Goal: Information Seeking & Learning: Compare options

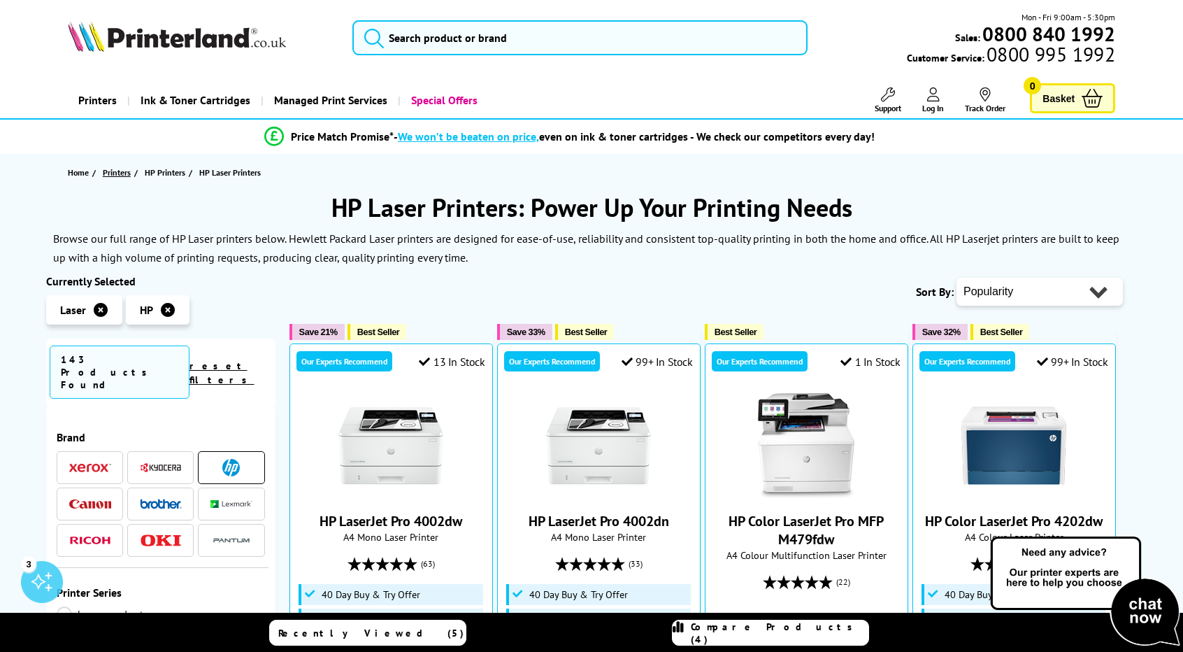
click at [120, 171] on span "Printers" at bounding box center [117, 172] width 28 height 15
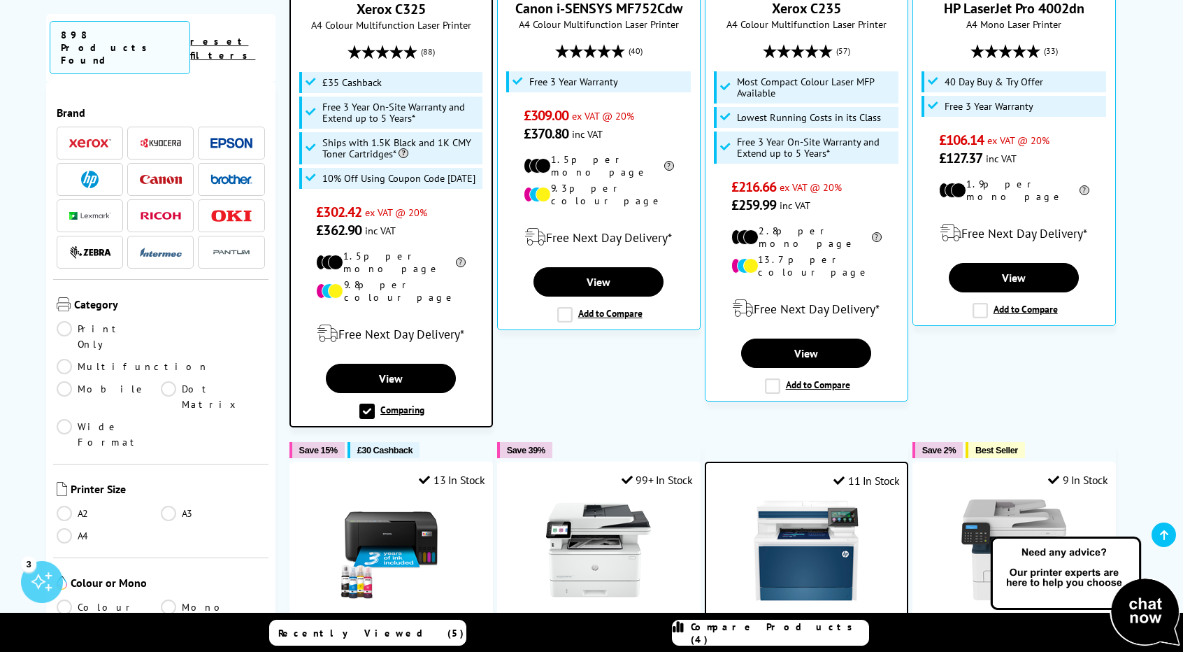
scroll to position [570, 0]
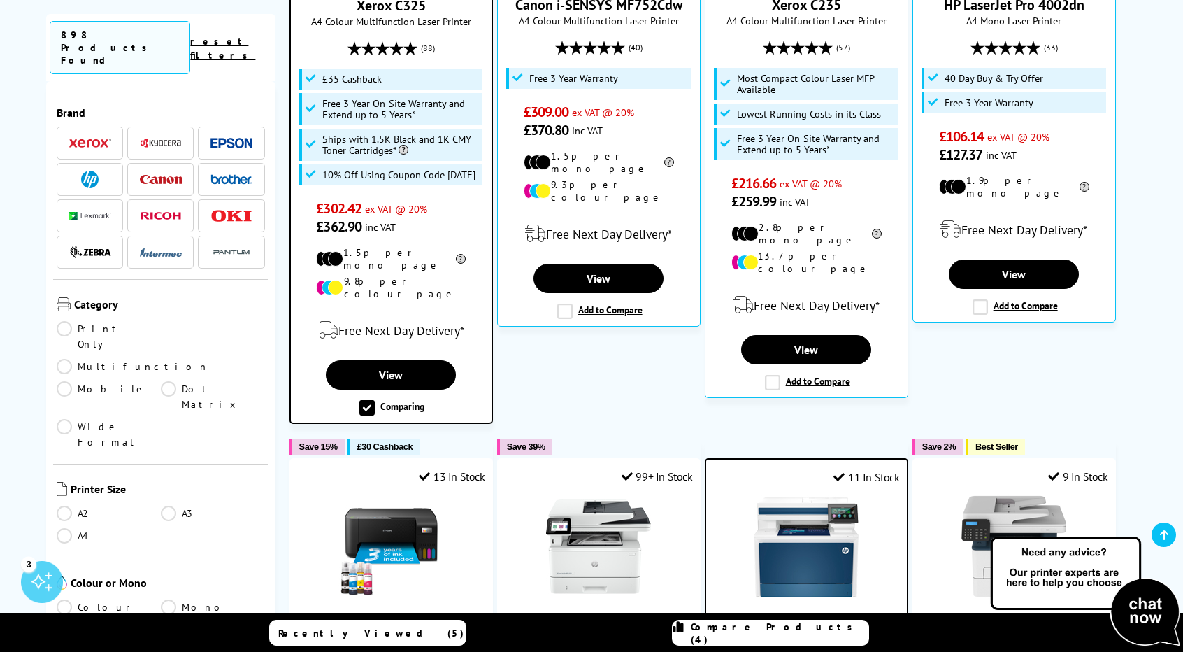
click at [169, 359] on link "Multifunction" at bounding box center [133, 366] width 152 height 15
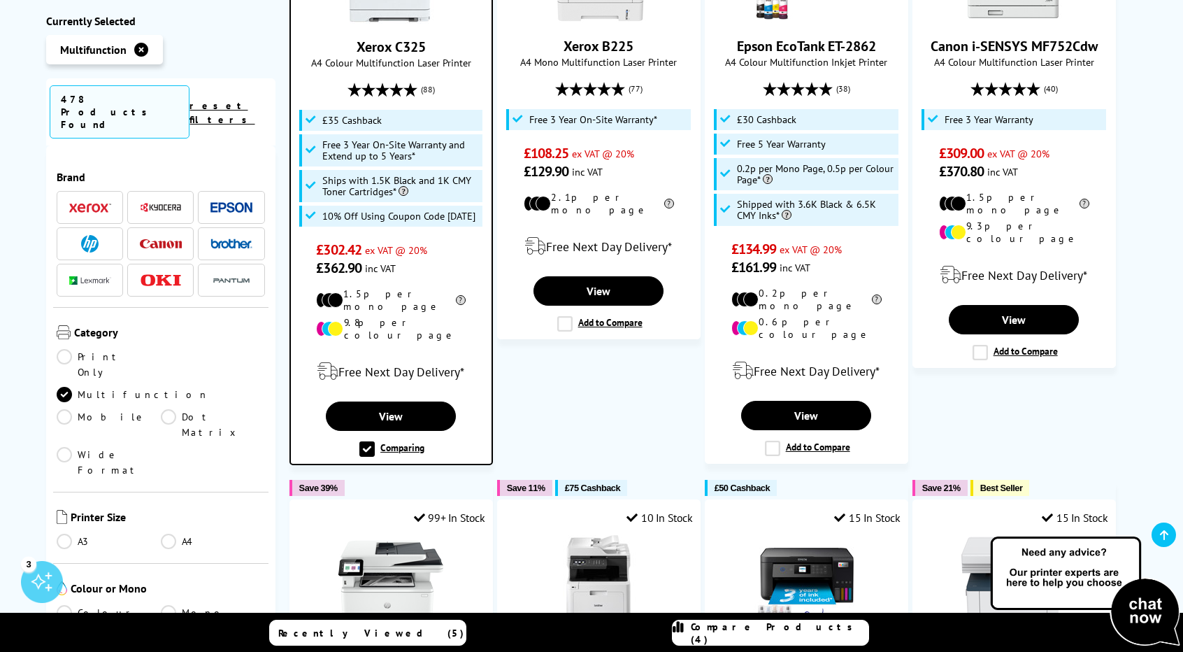
click at [60, 605] on link "Colour" at bounding box center [109, 612] width 104 height 15
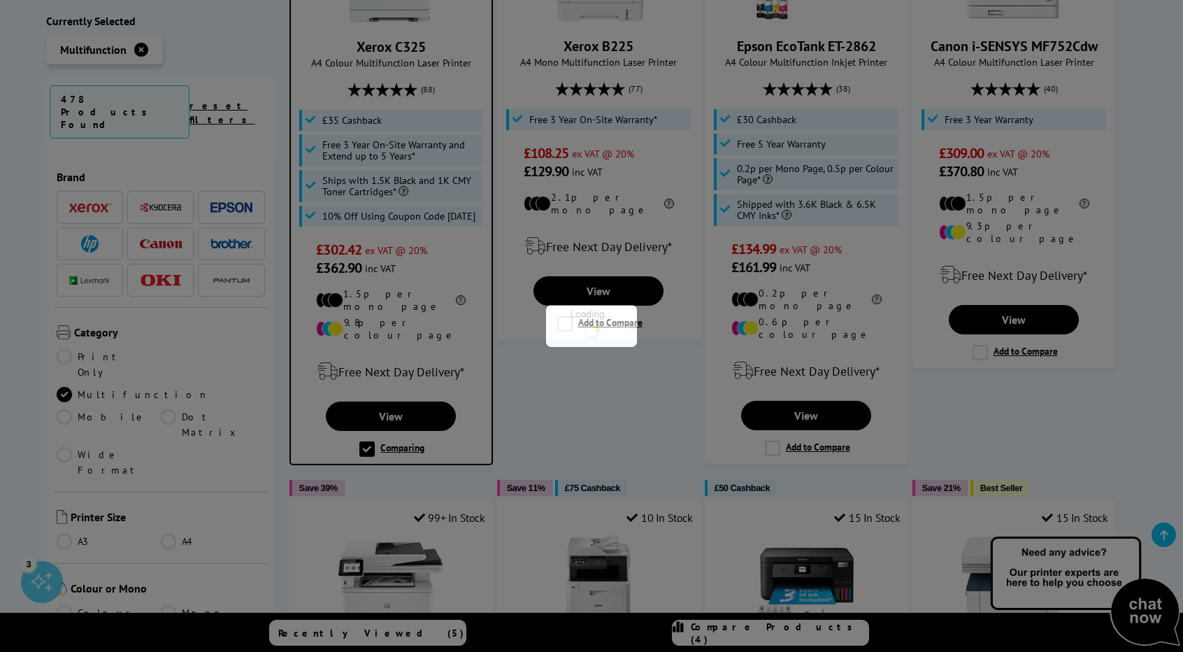
click at [60, 514] on div at bounding box center [591, 326] width 1183 height 652
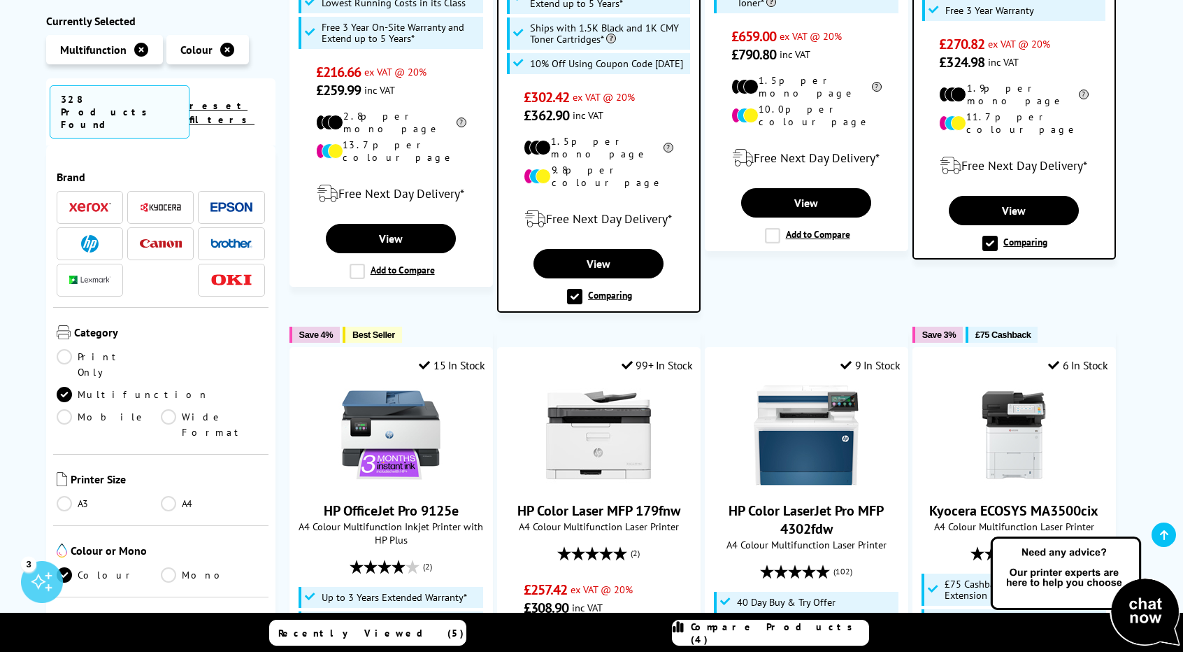
click at [69, 641] on link "Laser" at bounding box center [109, 648] width 104 height 15
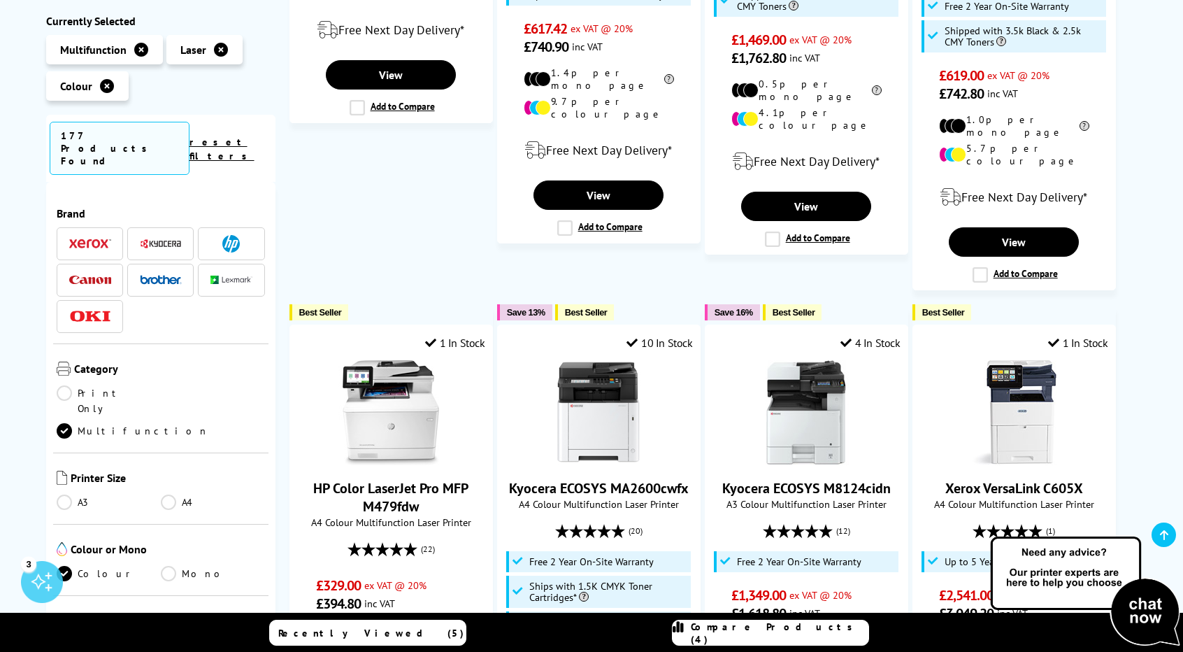
scroll to position [1225, 0]
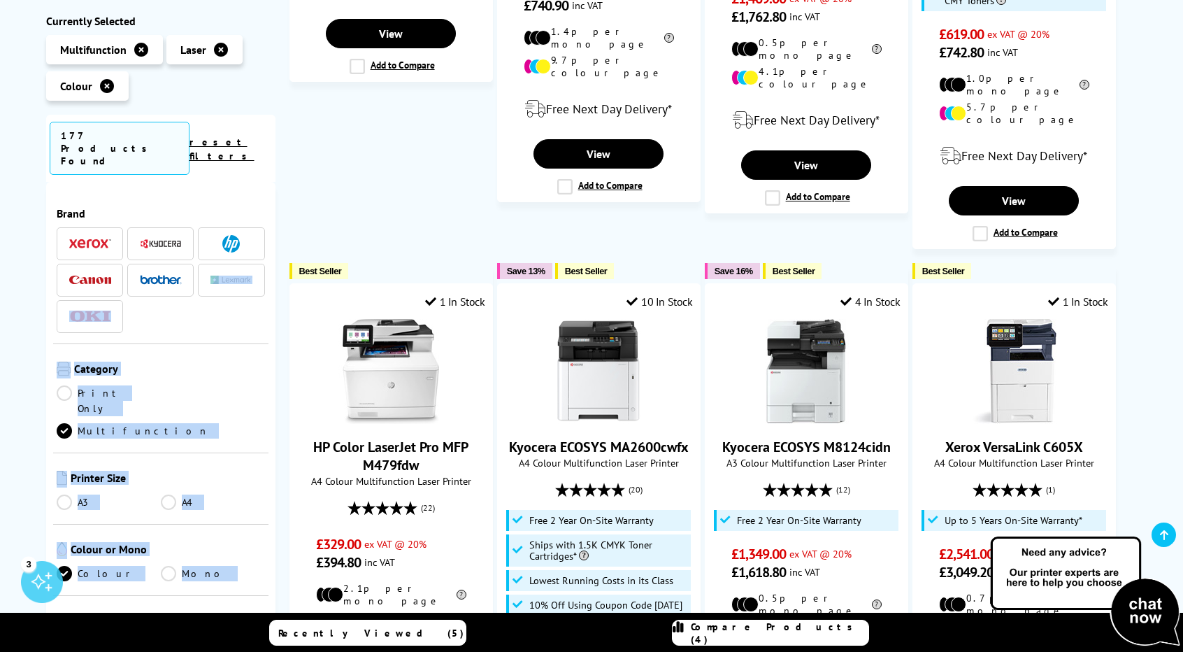
drag, startPoint x: 271, startPoint y: 286, endPoint x: 285, endPoint y: 318, distance: 34.4
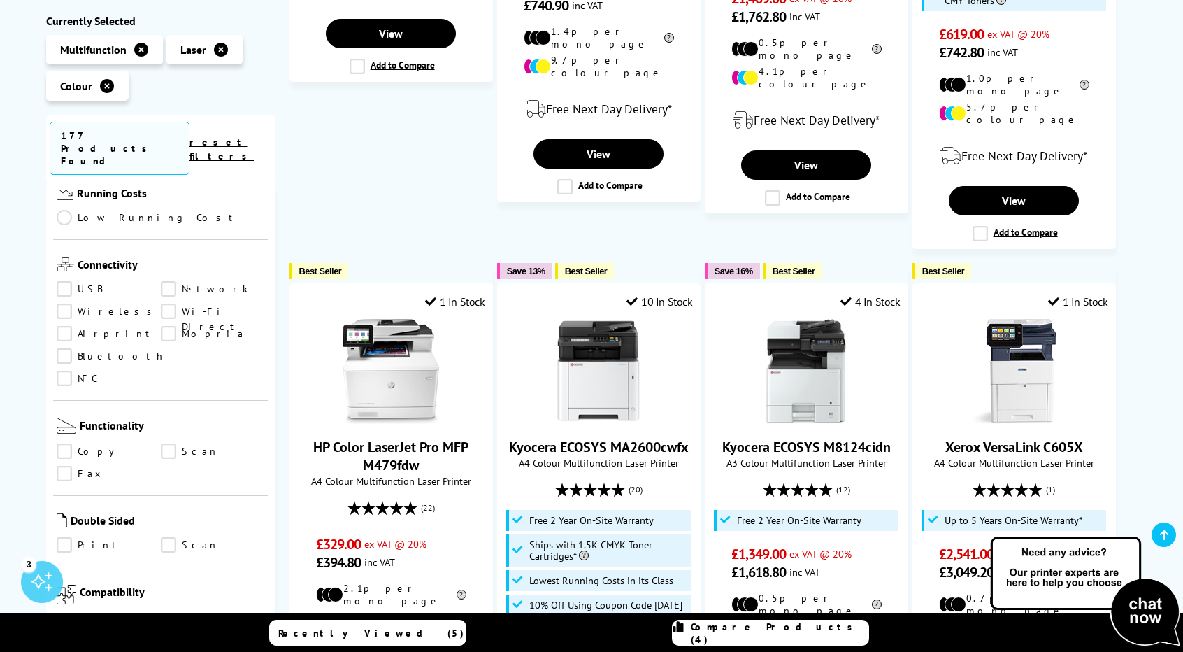
scroll to position [506, 0]
click at [66, 439] on link "Copy" at bounding box center [109, 446] width 104 height 15
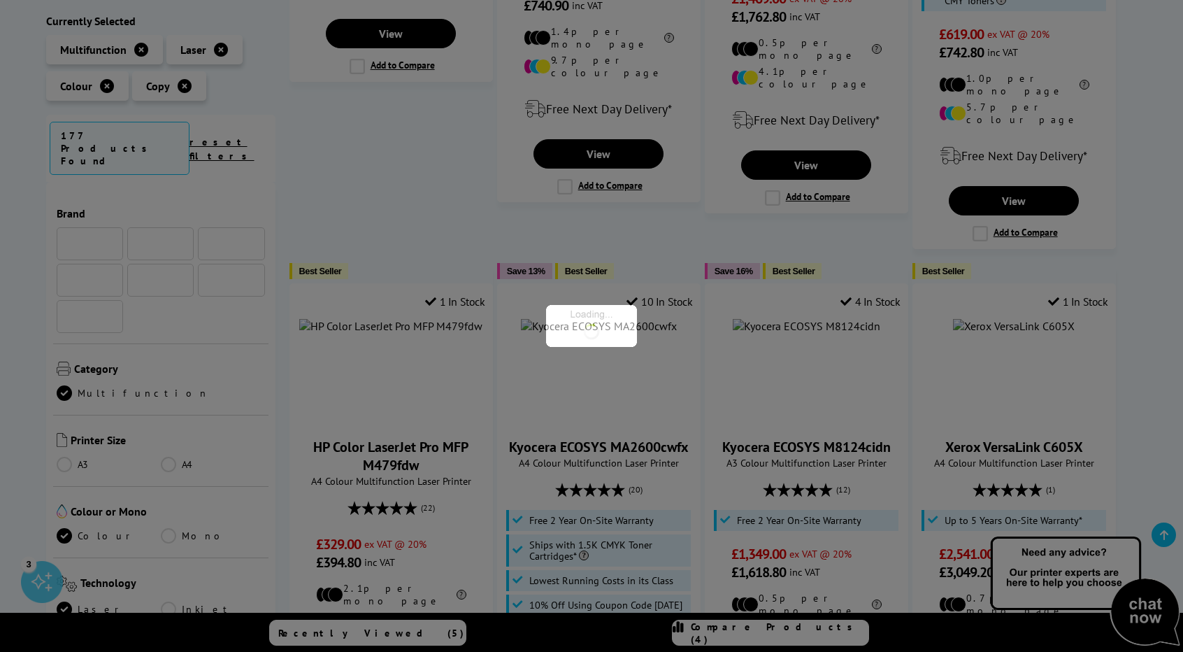
scroll to position [506, 0]
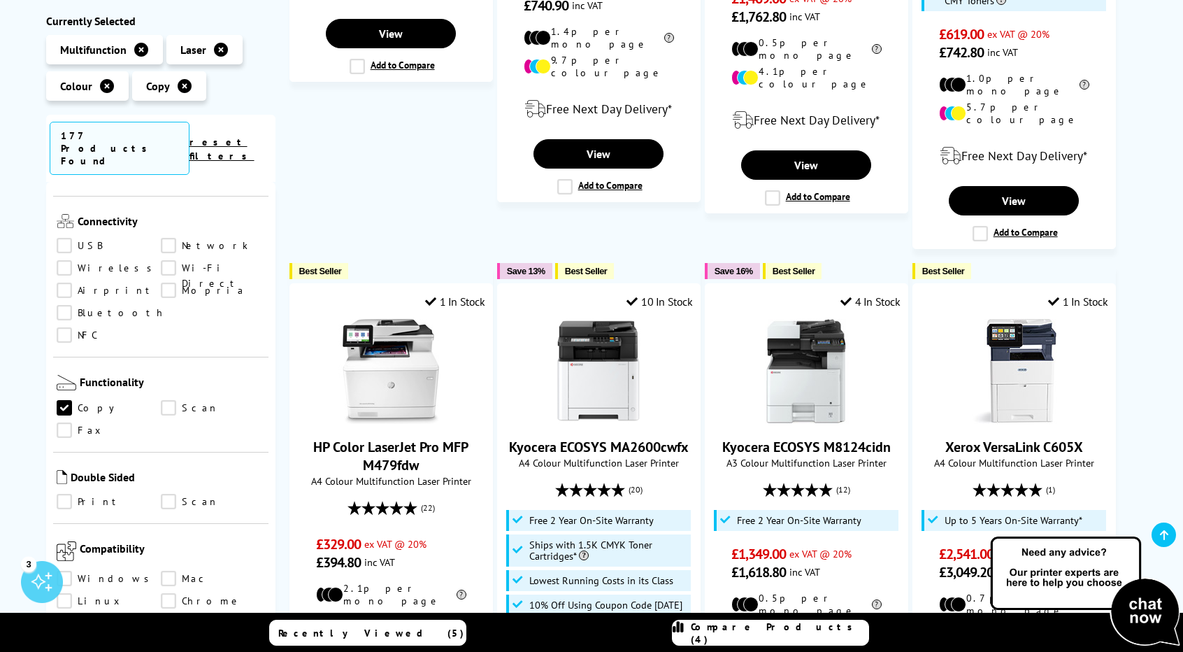
click at [173, 401] on link "Scan" at bounding box center [213, 408] width 104 height 15
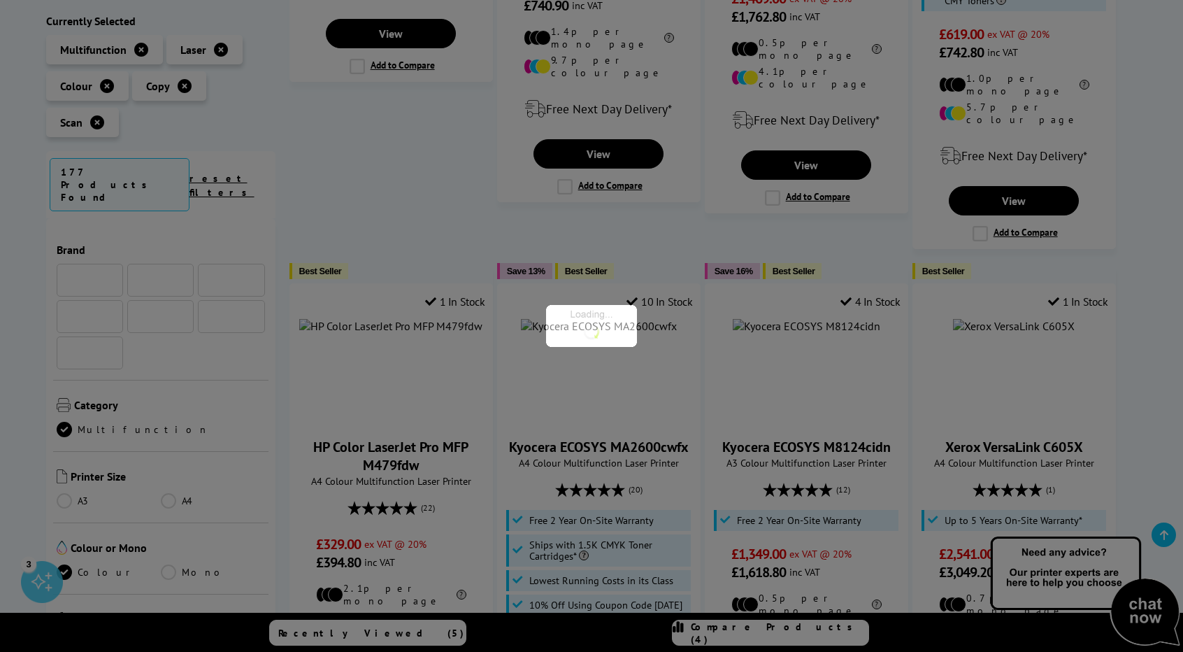
scroll to position [506, 0]
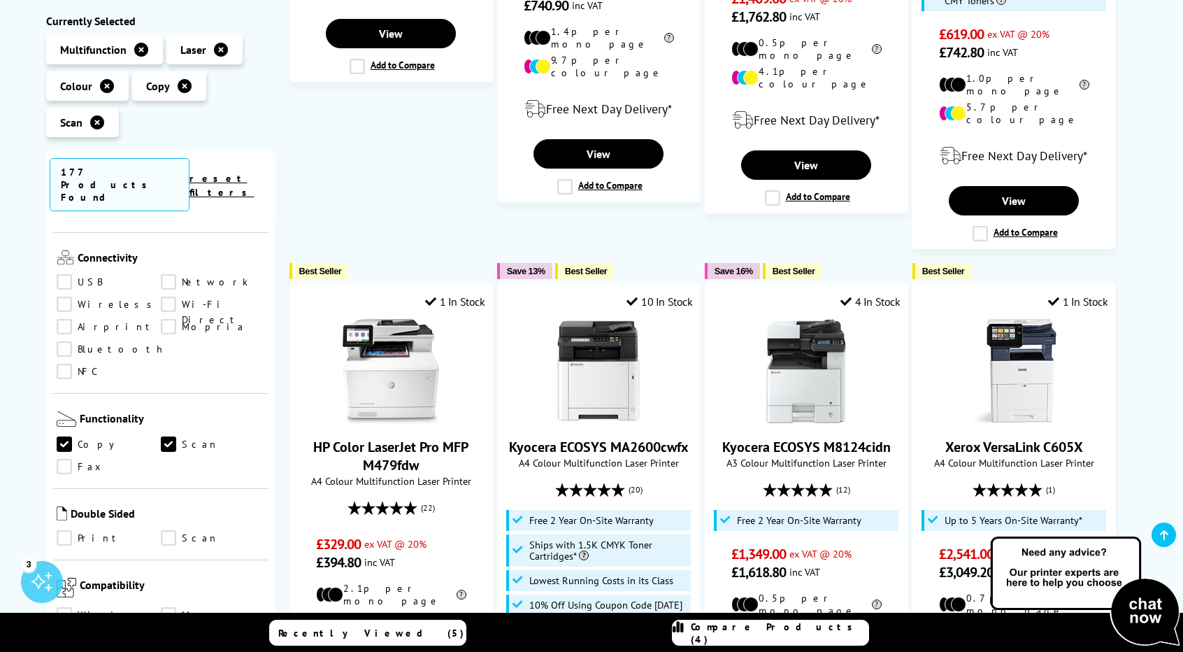
click at [66, 531] on link "Print" at bounding box center [109, 538] width 104 height 15
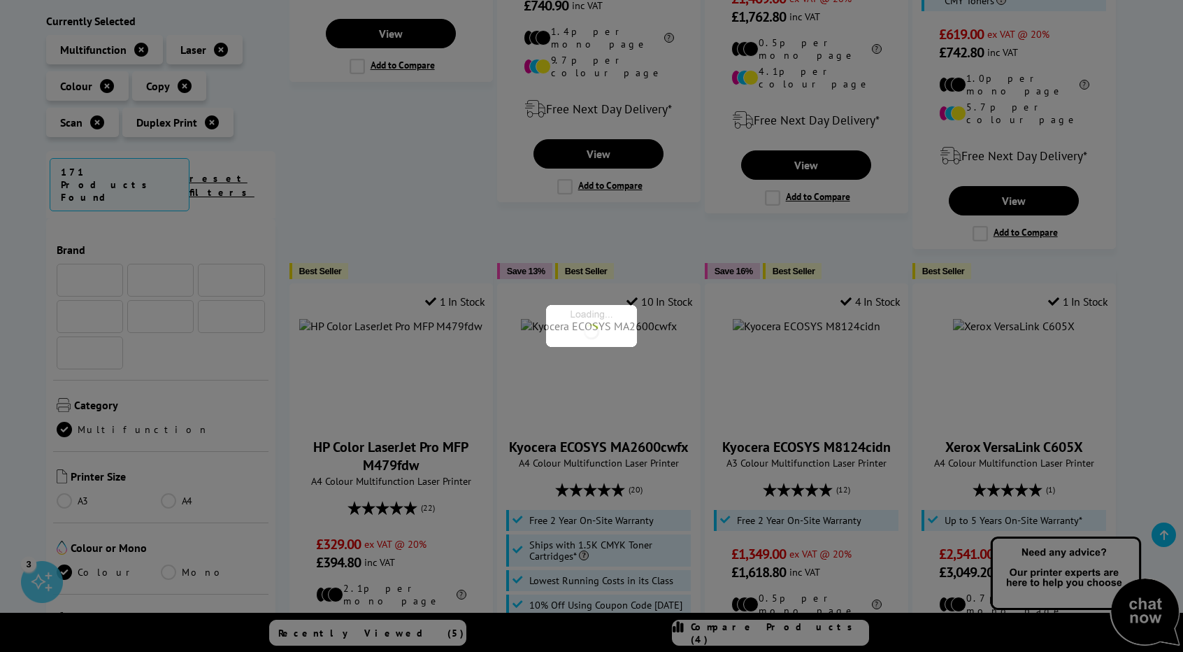
scroll to position [506, 0]
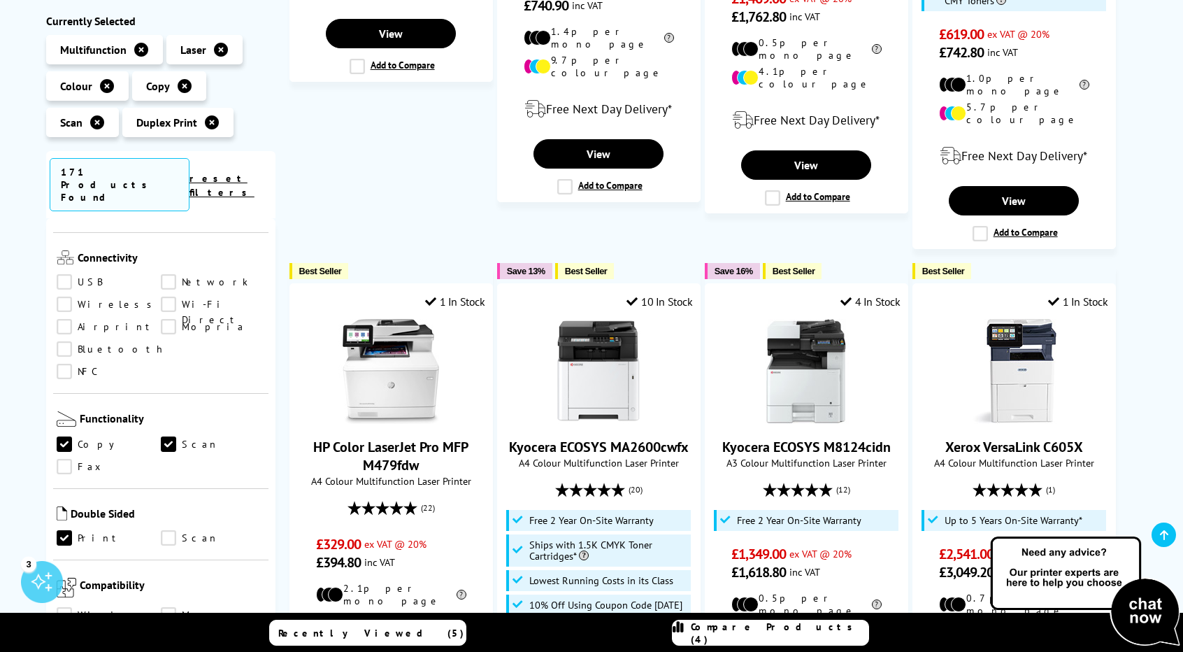
click at [161, 531] on link "Scan" at bounding box center [213, 538] width 104 height 15
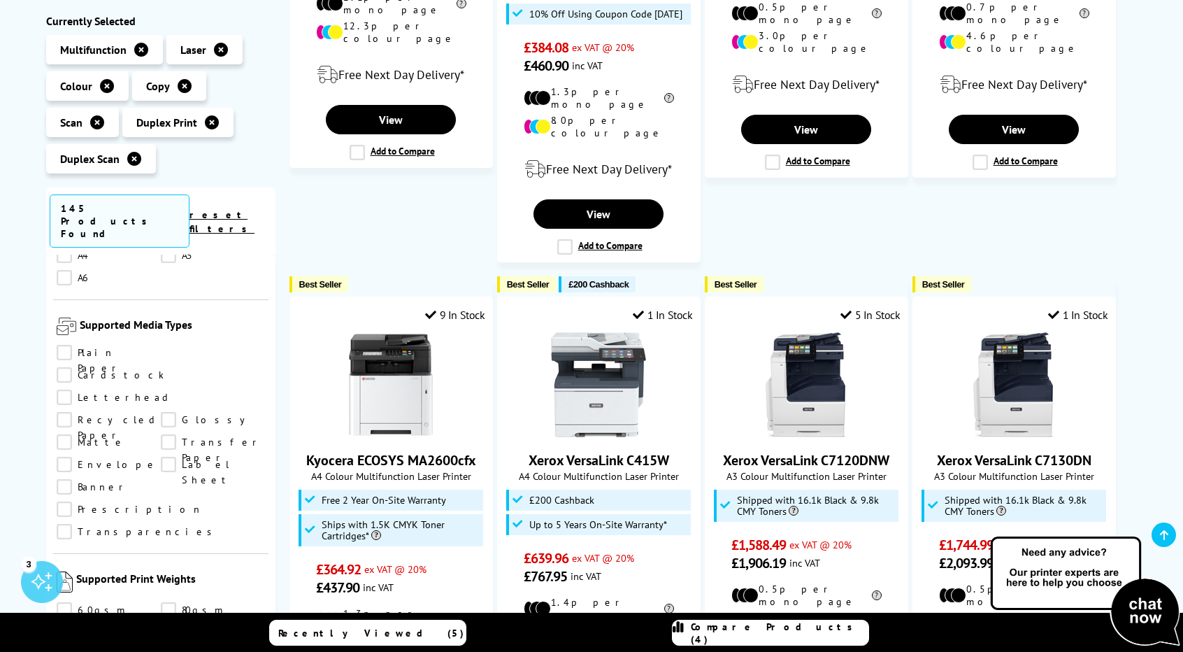
scroll to position [1368, 0]
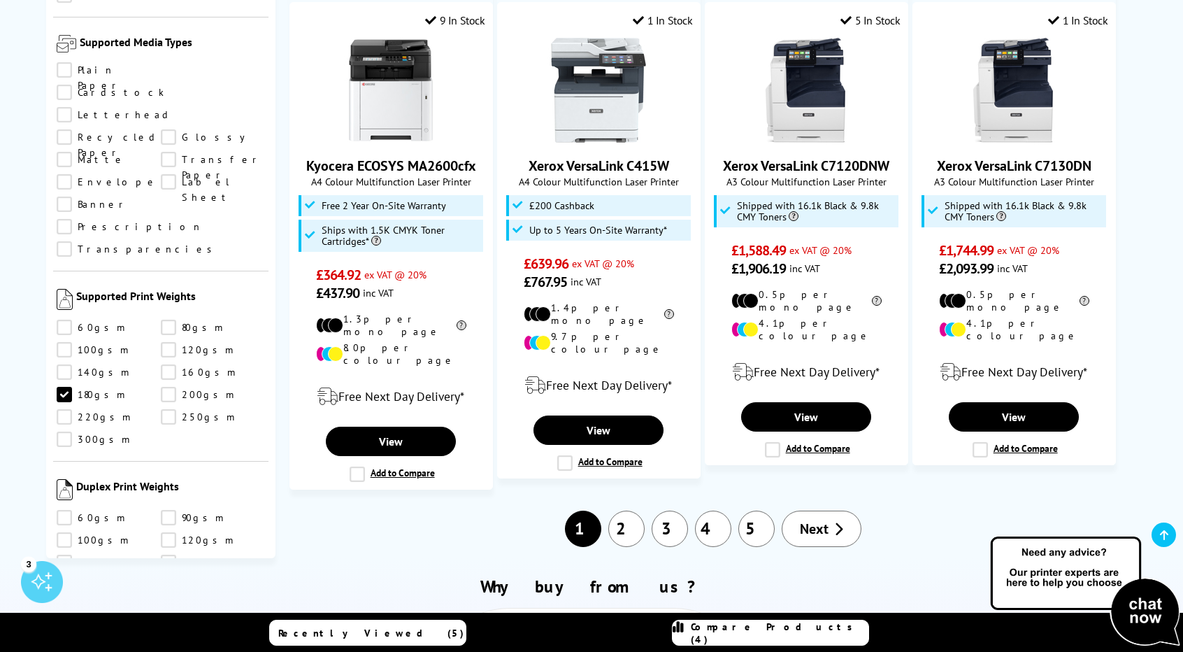
scroll to position [1512, 0]
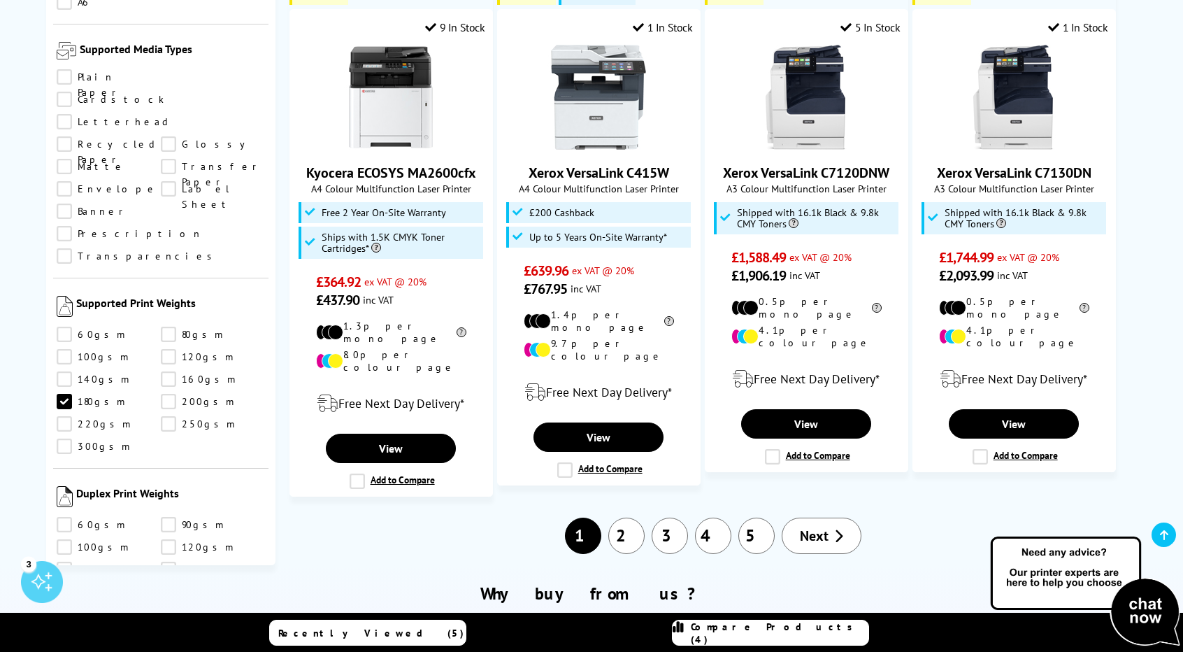
click at [62, 394] on link "180gsm" at bounding box center [109, 401] width 104 height 15
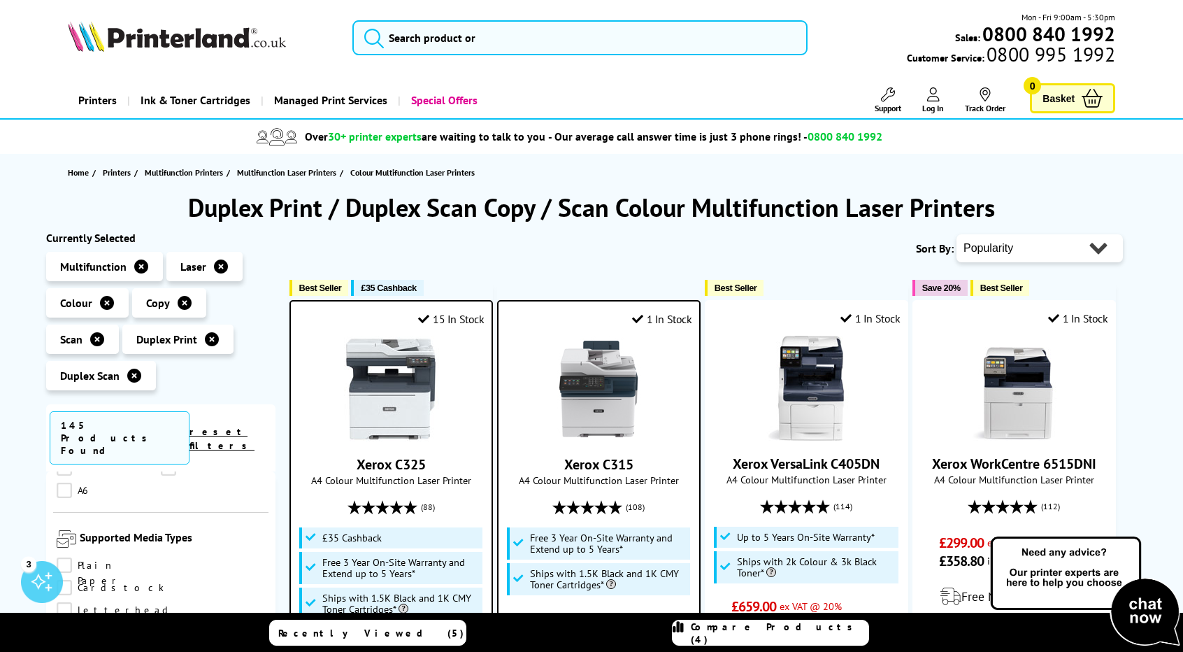
click at [1030, 243] on select "Popularity Rating Price - Low to High Price - High to Low Running Costs - Low t…" at bounding box center [1040, 248] width 166 height 28
select select "Running Costs"
click at [957, 234] on select "Popularity Rating Price - Low to High Price - High to Low Running Costs - Low t…" at bounding box center [1040, 248] width 166 height 28
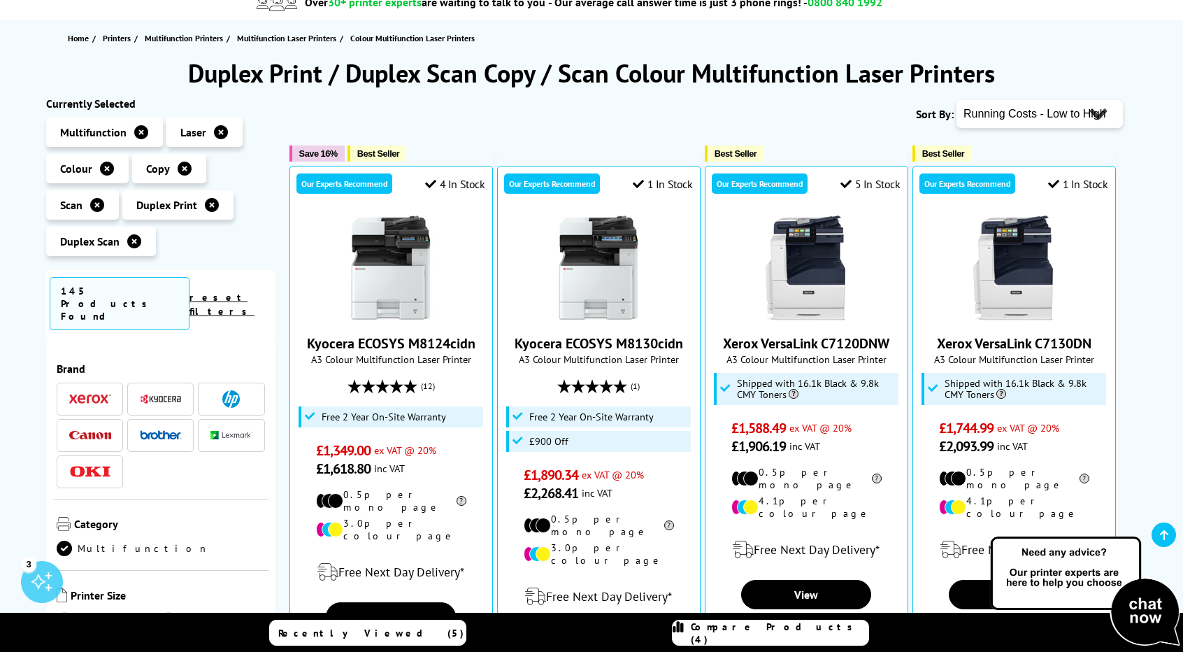
scroll to position [127, 0]
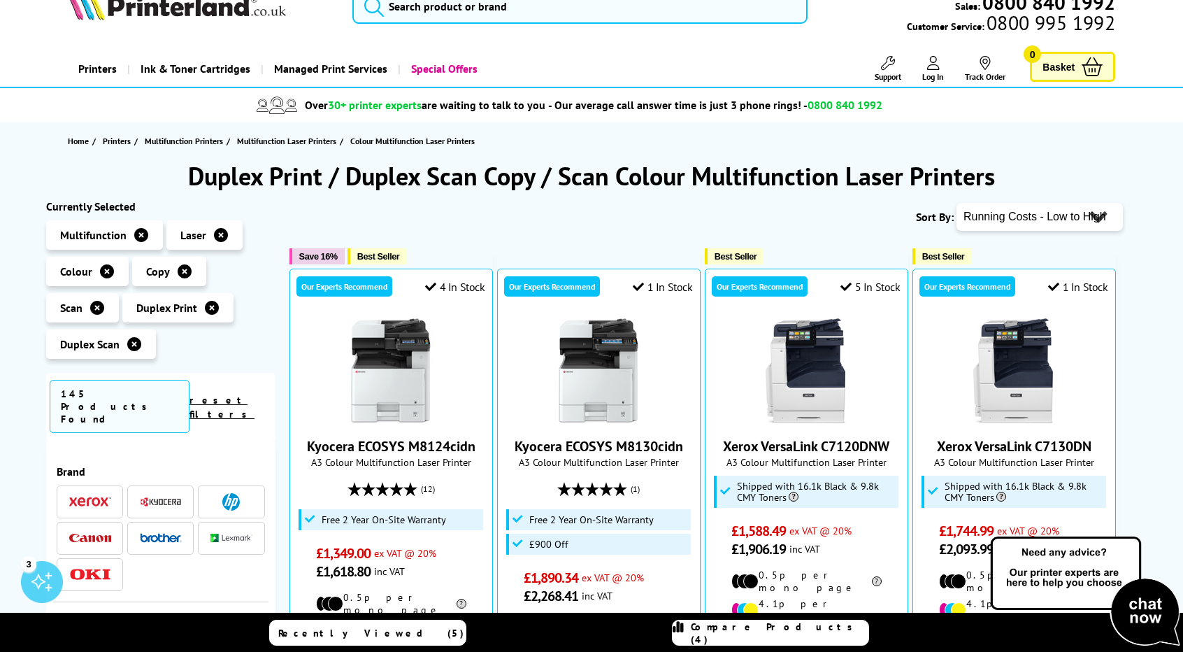
click at [1060, 203] on select "Popularity Rating Price - Low to High Price - High to Low Running Costs - Low t…" at bounding box center [1040, 217] width 166 height 28
select select "Rating"
click at [957, 203] on select "Popularity Rating Price - Low to High Price - High to Low Running Costs - Low t…" at bounding box center [1040, 217] width 166 height 28
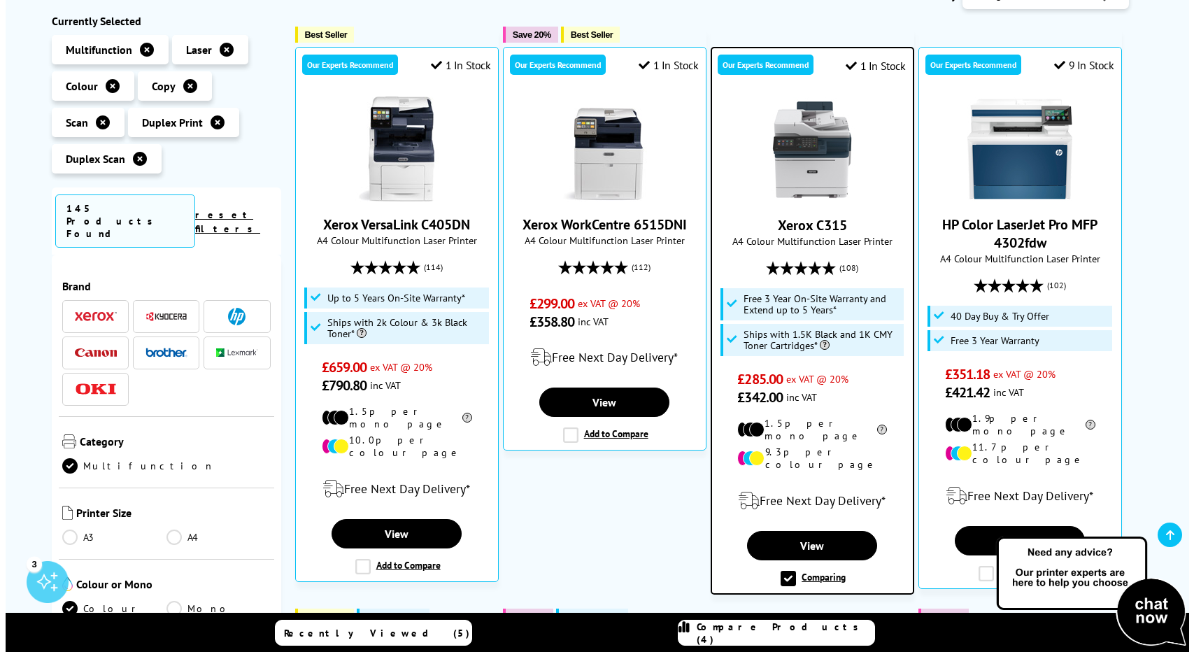
scroll to position [273, 0]
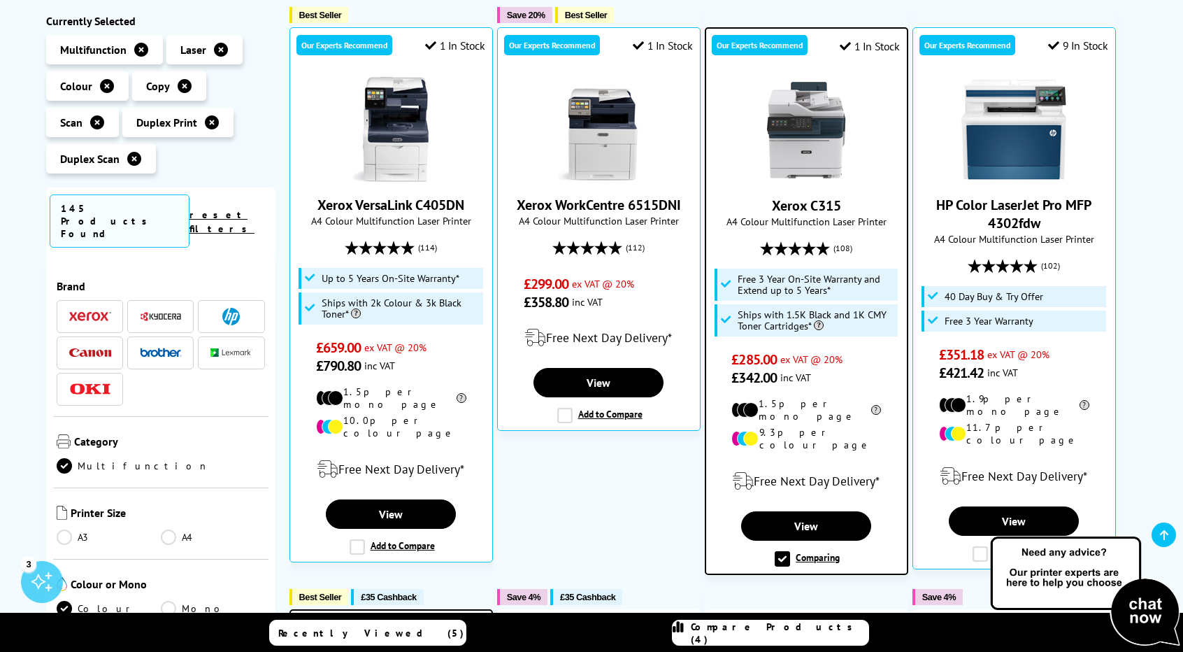
click at [821, 630] on span "Compare Products (4)" at bounding box center [780, 632] width 178 height 25
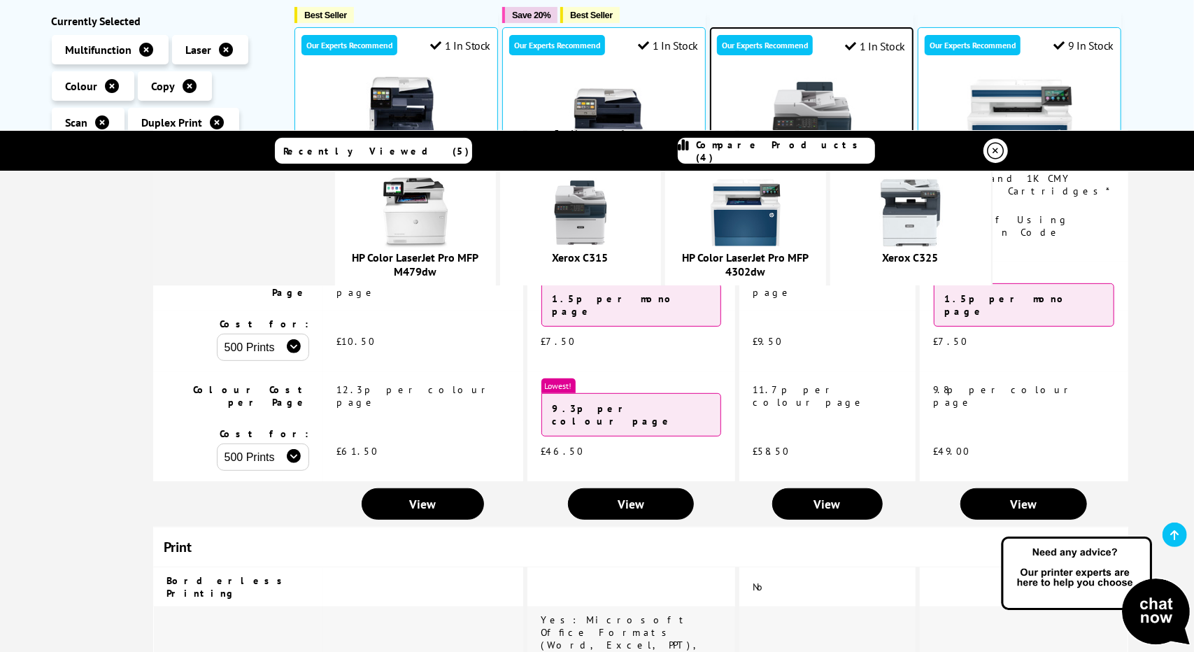
scroll to position [0, 0]
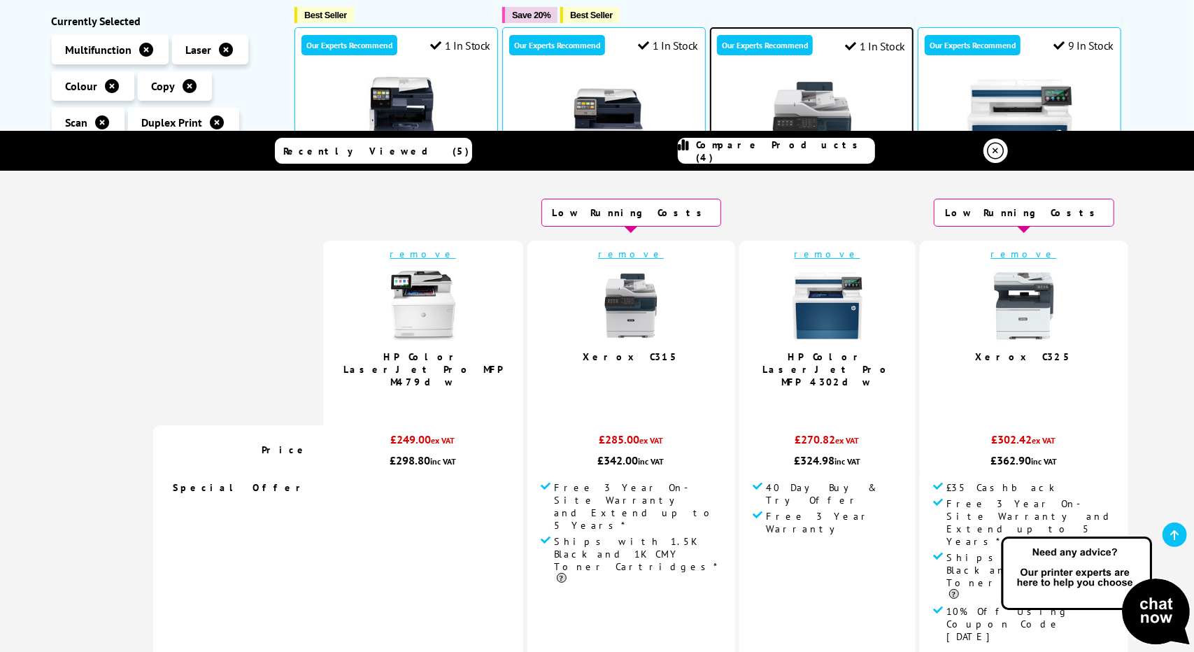
click at [976, 360] on link "Xerox C325" at bounding box center [1024, 356] width 97 height 13
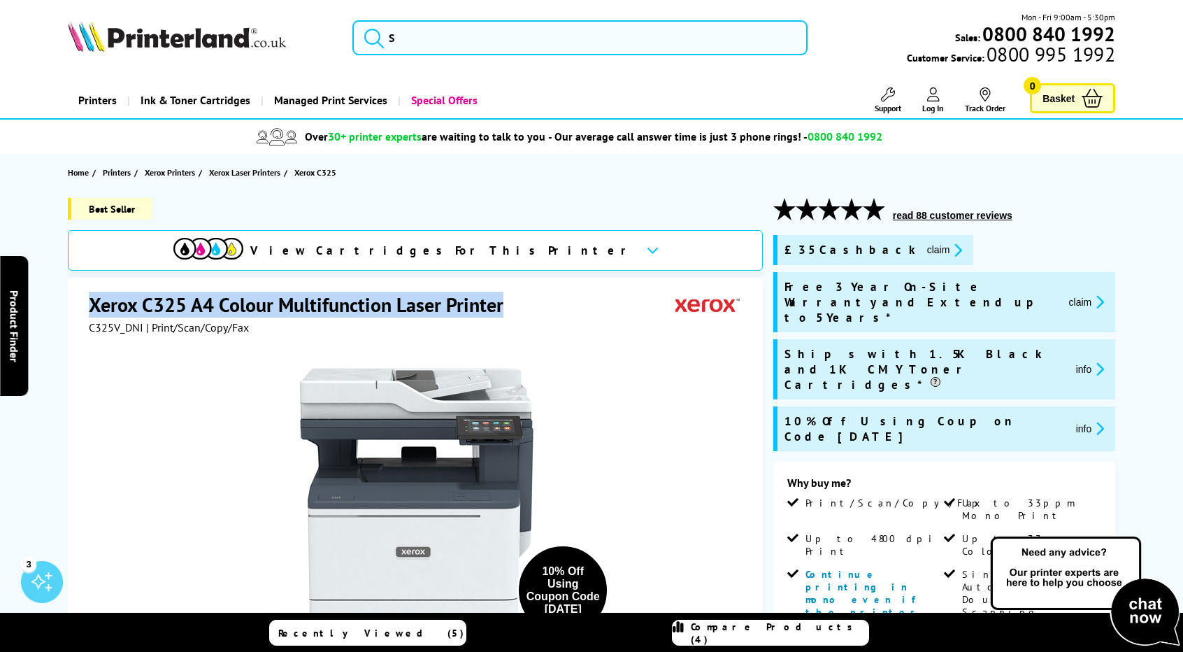
drag, startPoint x: 499, startPoint y: 308, endPoint x: 87, endPoint y: 307, distance: 412.0
click at [87, 307] on div "Xerox C325 A4 Colour Multifunction Laser Printer C325V_DNI | Print/Scan/Copy/Fa…" at bounding box center [415, 579] width 695 height 603
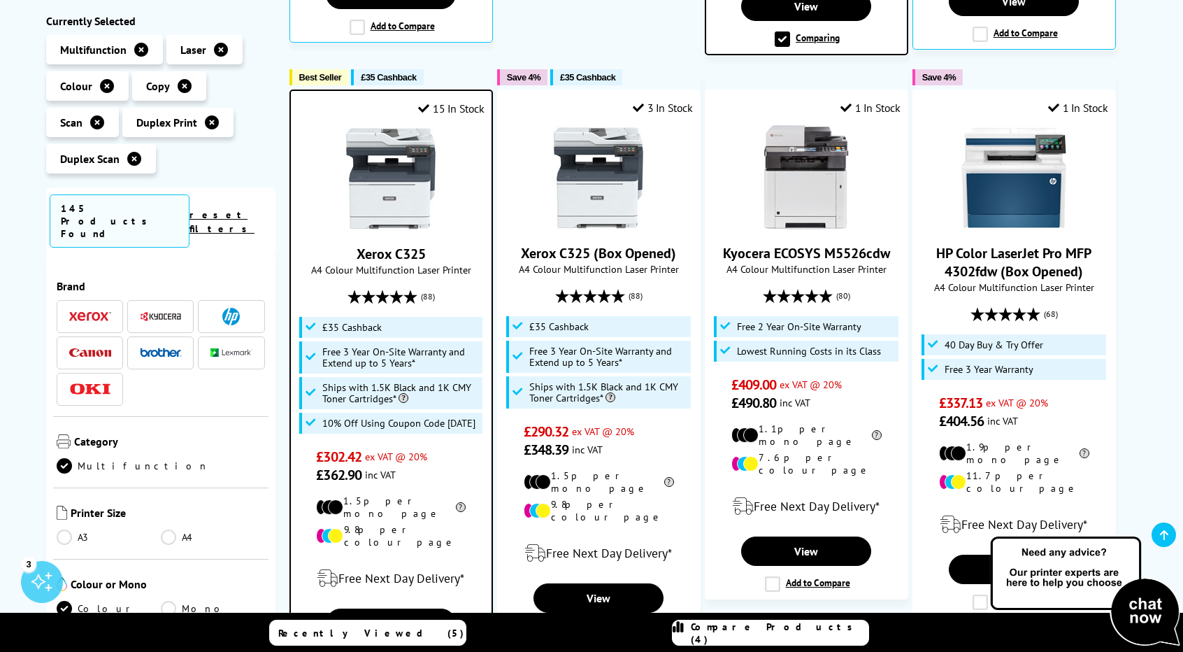
scroll to position [799, 0]
